Goal: Find specific page/section

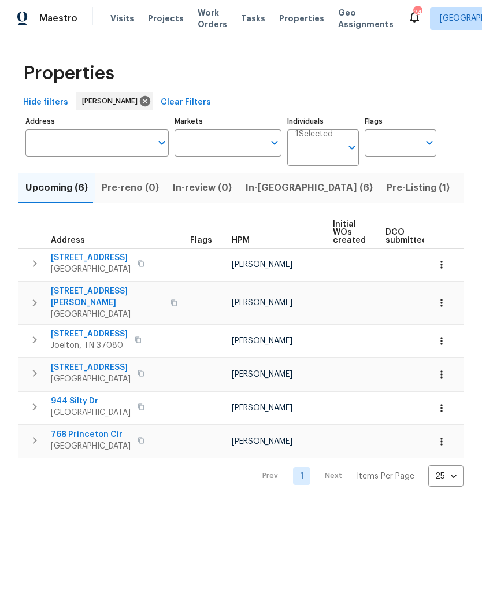
click at [386, 192] on span "Pre-Listing (1)" at bounding box center [417, 188] width 63 height 16
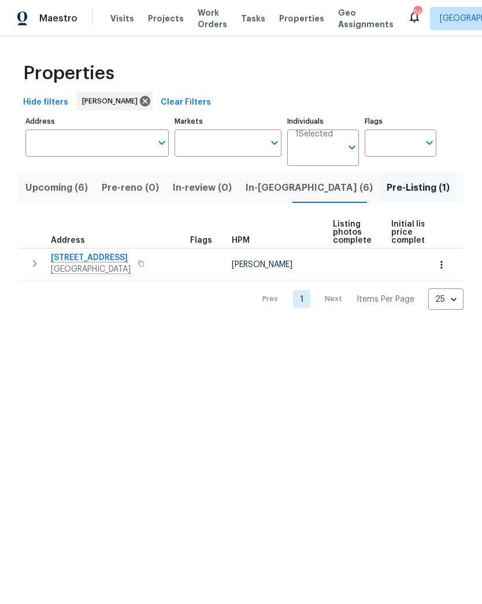
click at [463, 191] on span "Listed (23)" at bounding box center [487, 188] width 49 height 16
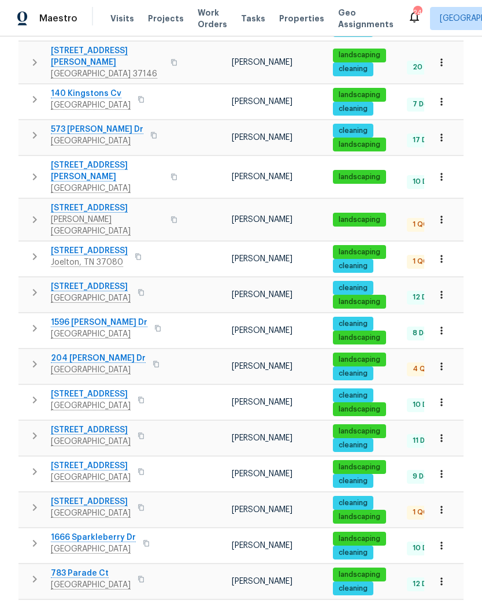
scroll to position [406, 0]
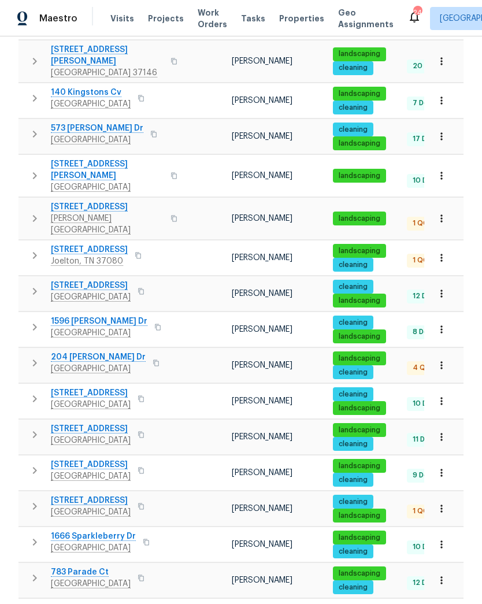
click at [90, 363] on span "[GEOGRAPHIC_DATA]" at bounding box center [98, 369] width 95 height 12
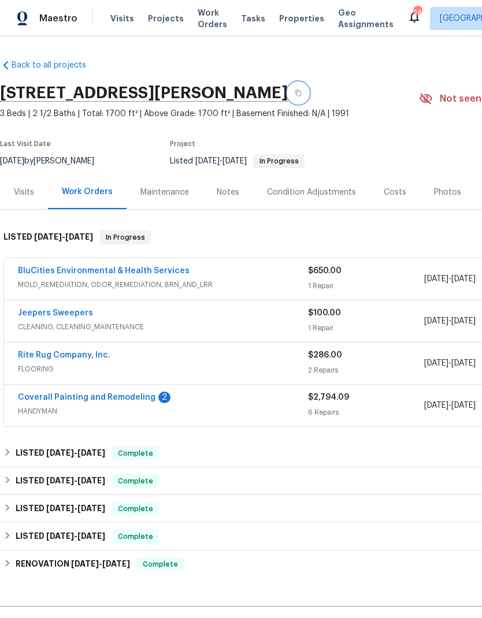
click at [301, 94] on icon "button" at bounding box center [298, 93] width 7 height 7
